Goal: Task Accomplishment & Management: Use online tool/utility

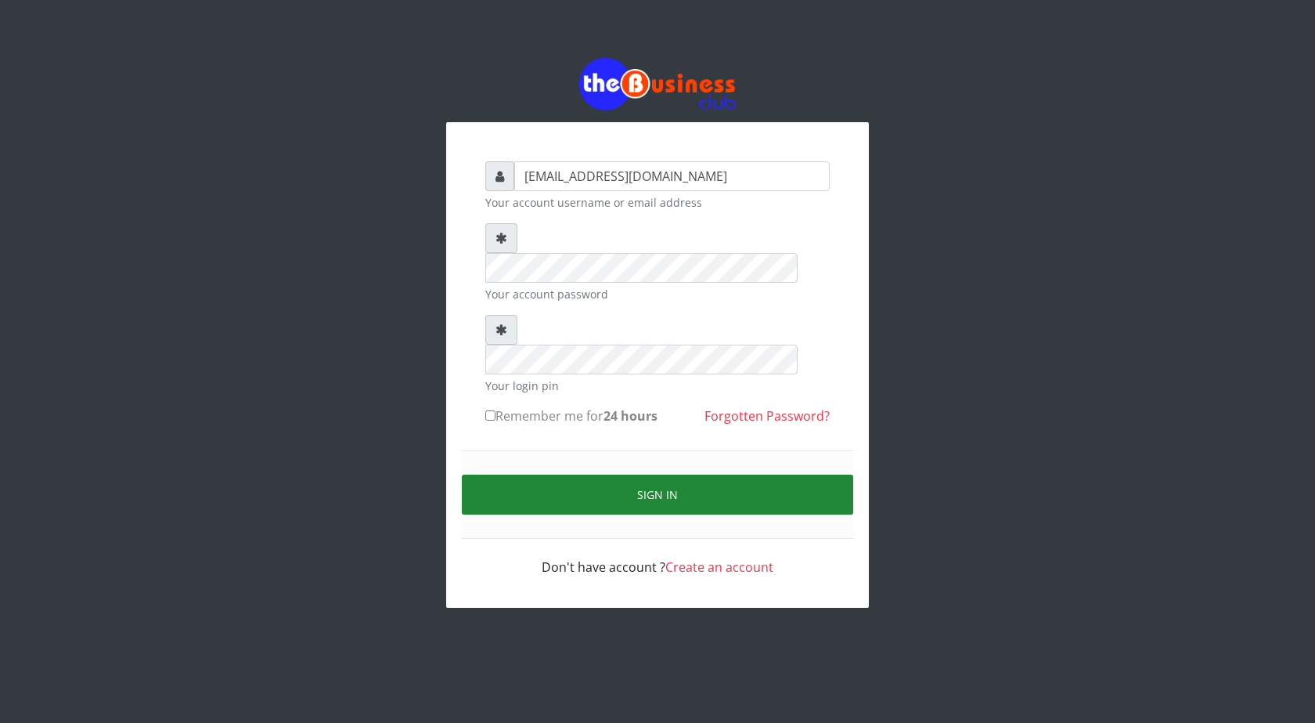
click at [667, 474] on button "Sign in" at bounding box center [657, 494] width 391 height 40
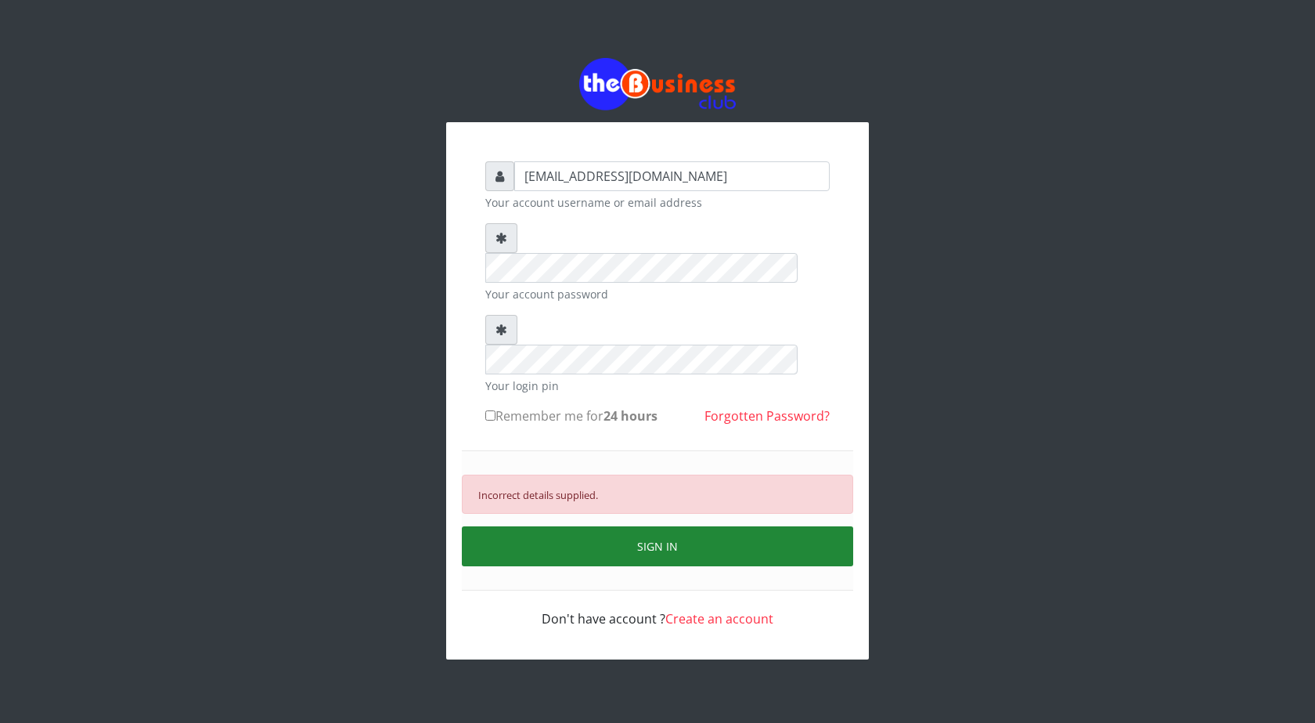
click at [665, 526] on button "SIGN IN" at bounding box center [657, 546] width 391 height 40
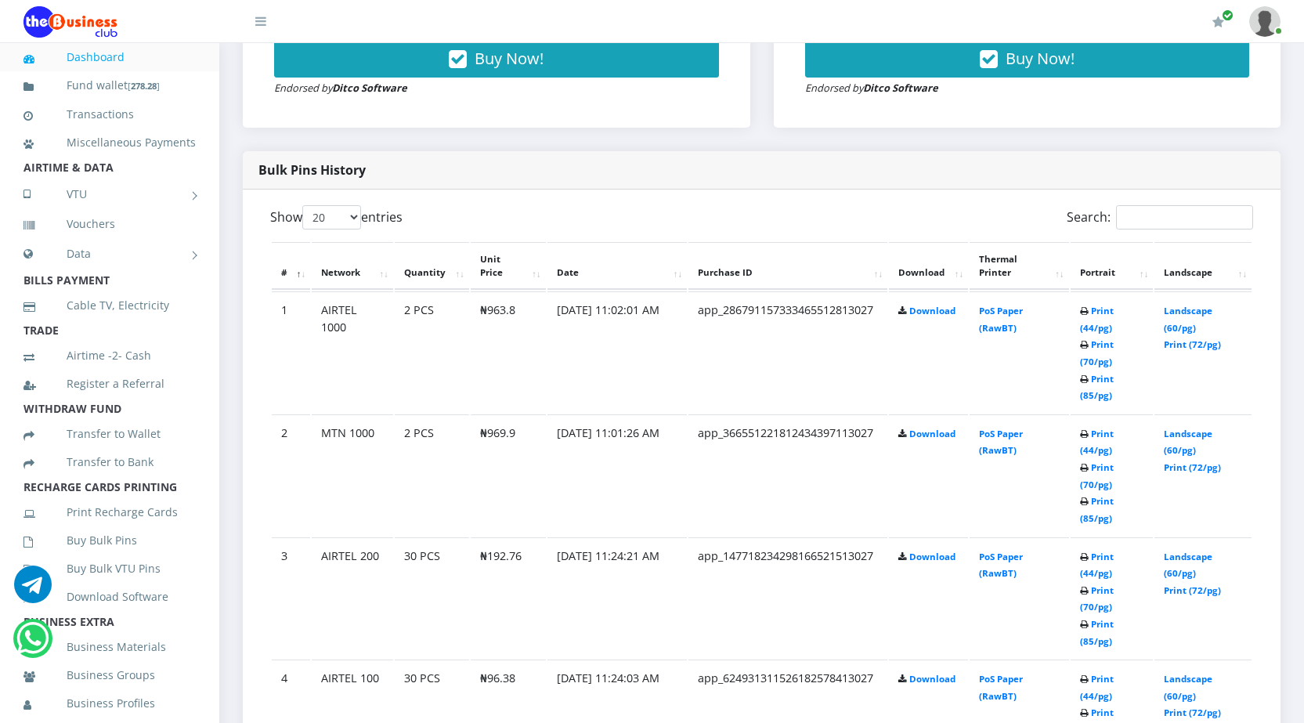
scroll to position [705, 0]
click at [1087, 514] on link "Print (85/pg)" at bounding box center [1097, 508] width 34 height 29
click at [1087, 395] on link "Print (85/pg)" at bounding box center [1097, 386] width 34 height 29
